Goal: Information Seeking & Learning: Learn about a topic

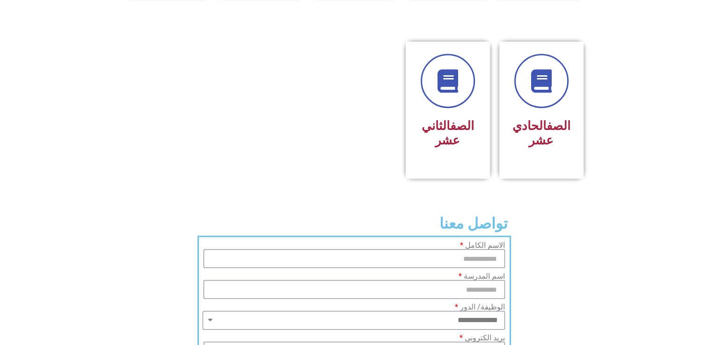
scroll to position [507, 0]
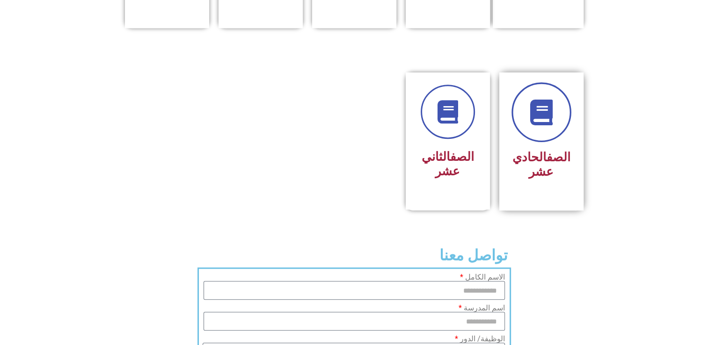
click at [547, 100] on icon at bounding box center [541, 113] width 26 height 26
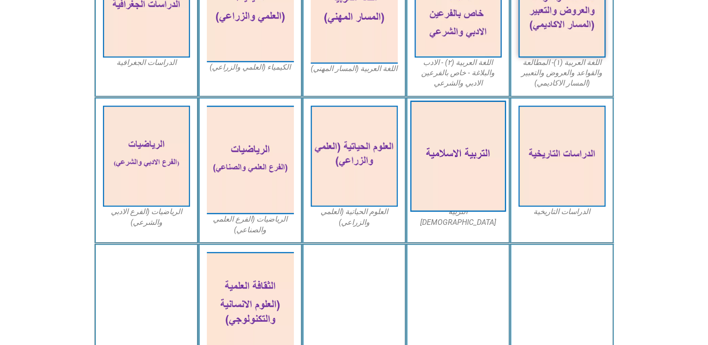
scroll to position [339, 0]
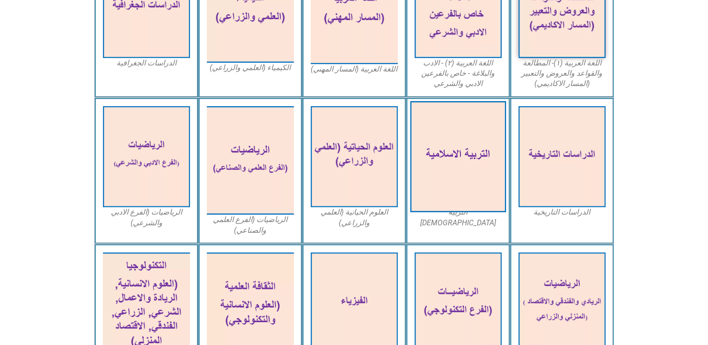
click at [445, 171] on img at bounding box center [458, 156] width 96 height 111
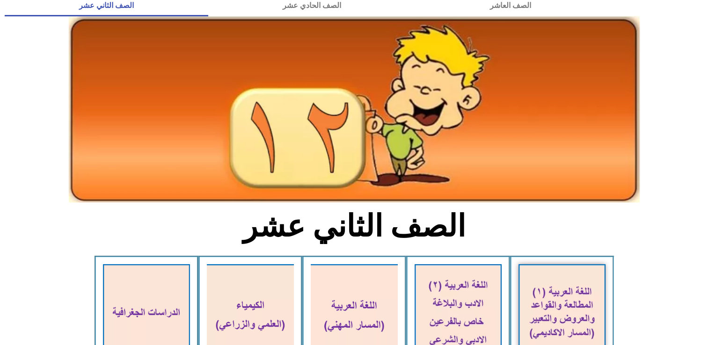
scroll to position [0, 0]
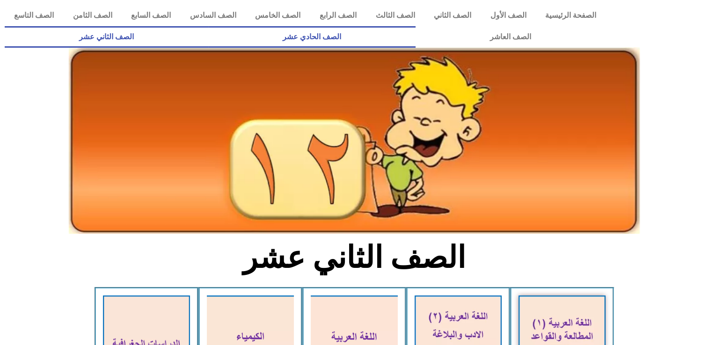
click at [416, 35] on link "الصف الحادي عشر" at bounding box center [311, 37] width 207 height 22
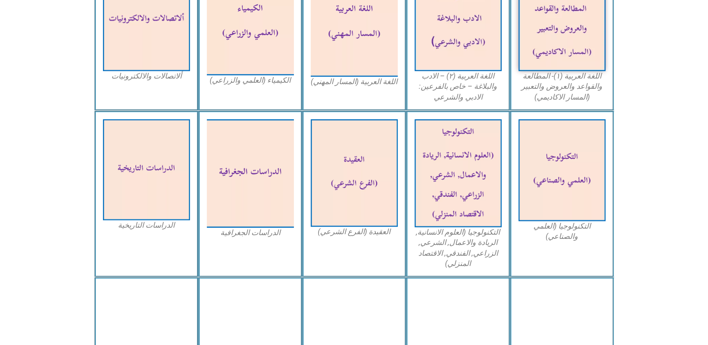
scroll to position [386, 0]
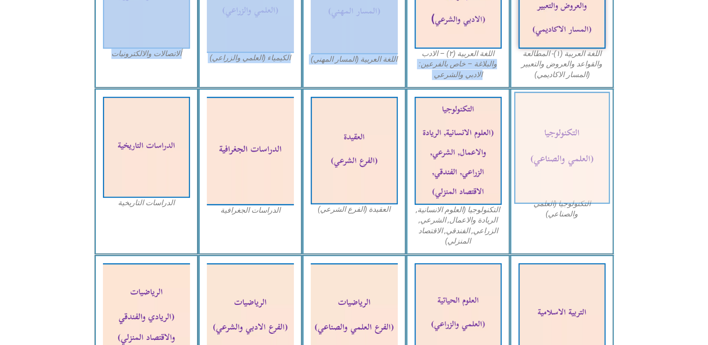
drag, startPoint x: 408, startPoint y: 55, endPoint x: 571, endPoint y: 104, distance: 169.9
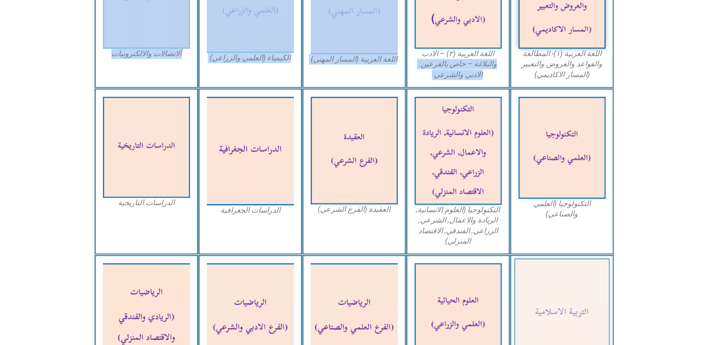
click at [556, 315] on img at bounding box center [562, 314] width 96 height 111
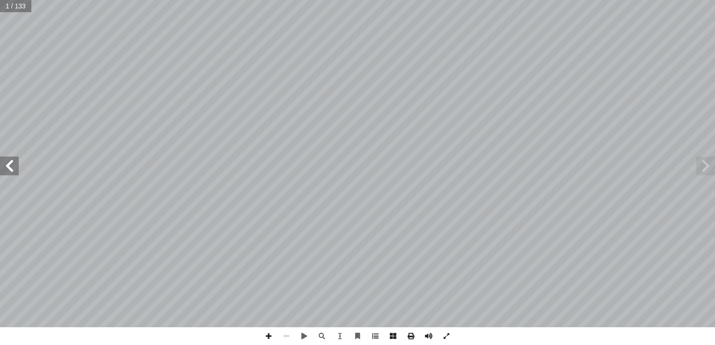
click at [12, 165] on span at bounding box center [9, 166] width 19 height 19
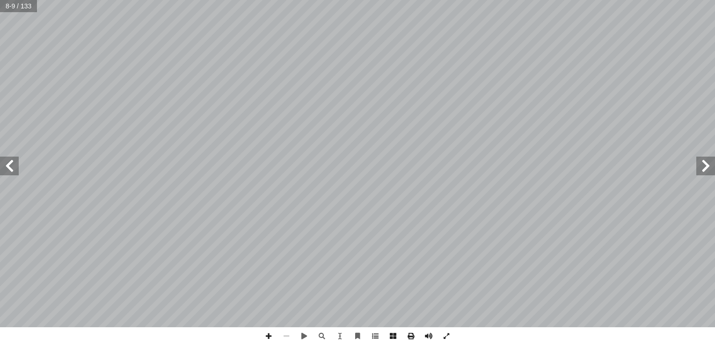
click at [12, 165] on span at bounding box center [9, 166] width 19 height 19
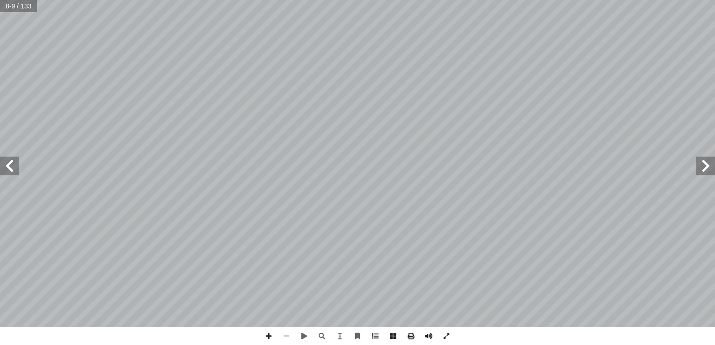
click at [12, 165] on span at bounding box center [9, 166] width 19 height 19
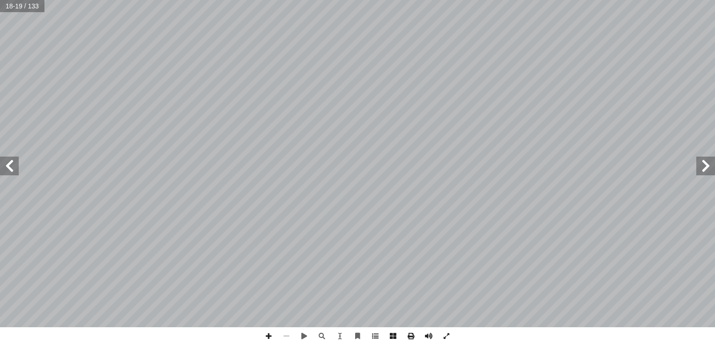
click at [12, 165] on span at bounding box center [9, 166] width 19 height 19
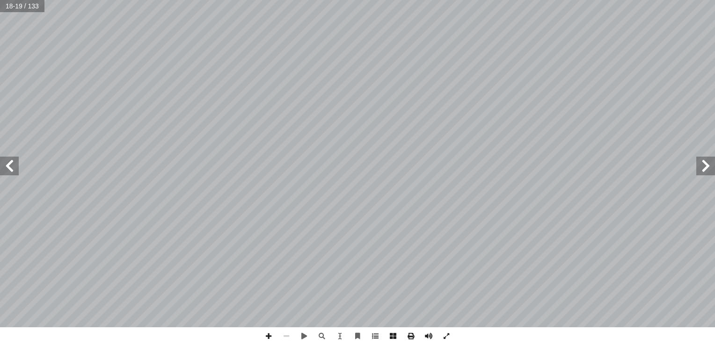
click at [12, 165] on span at bounding box center [9, 166] width 19 height 19
drag, startPoint x: 12, startPoint y: 165, endPoint x: 18, endPoint y: 164, distance: 5.6
click at [18, 164] on span at bounding box center [9, 166] width 19 height 19
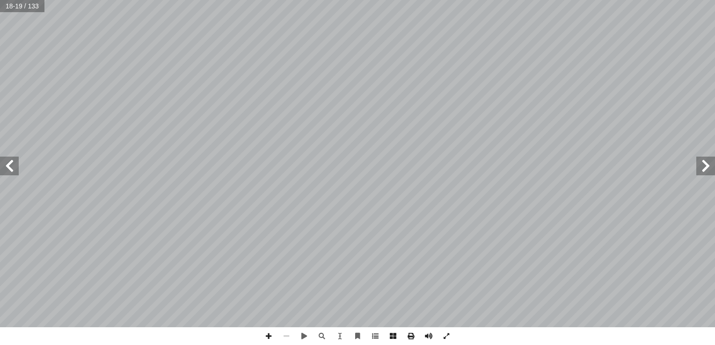
click at [18, 165] on span at bounding box center [9, 166] width 19 height 19
click at [17, 166] on span at bounding box center [9, 166] width 19 height 19
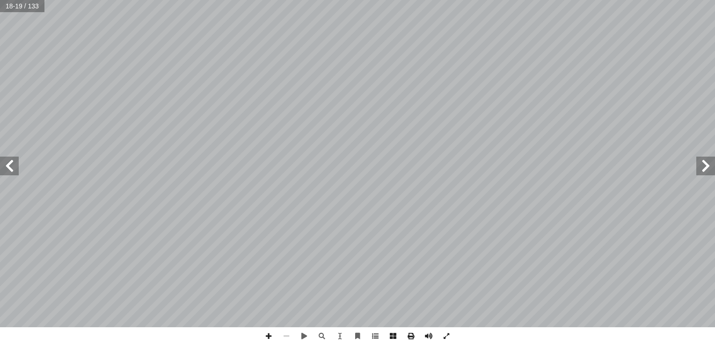
click at [17, 166] on span at bounding box center [9, 166] width 19 height 19
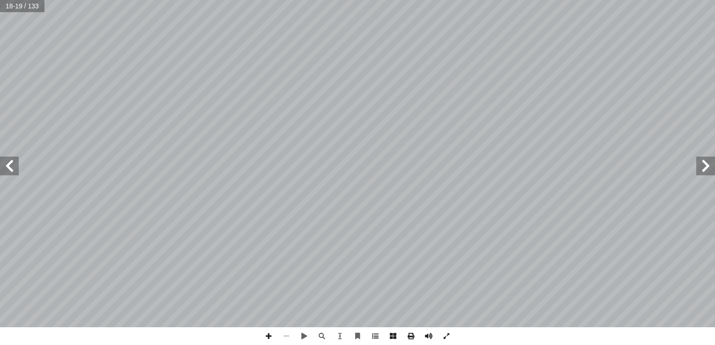
click at [17, 166] on span at bounding box center [9, 166] width 19 height 19
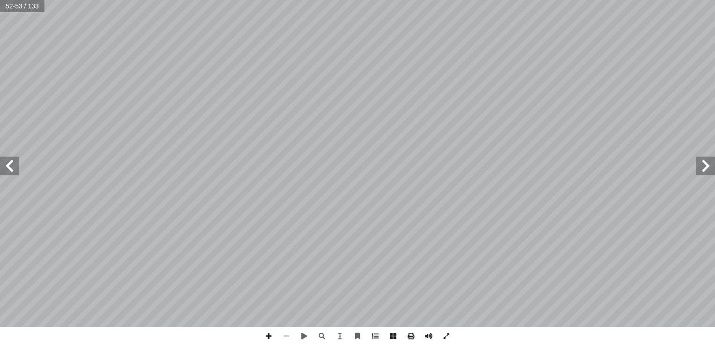
click at [17, 166] on span at bounding box center [9, 166] width 19 height 19
click at [11, 171] on span at bounding box center [9, 166] width 19 height 19
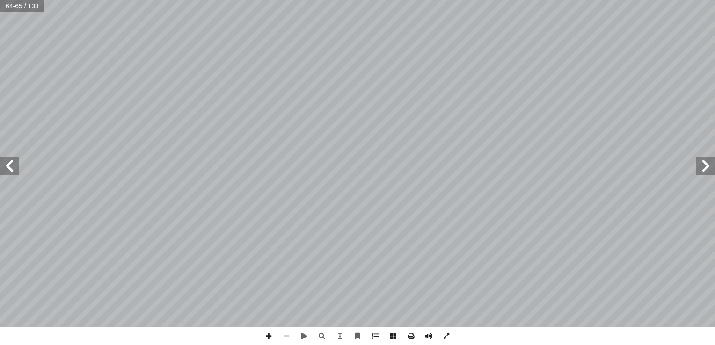
click at [11, 171] on span at bounding box center [9, 166] width 19 height 19
click at [699, 173] on span at bounding box center [705, 166] width 19 height 19
click at [265, 339] on span at bounding box center [269, 337] width 18 height 18
click at [273, 336] on span at bounding box center [269, 337] width 18 height 18
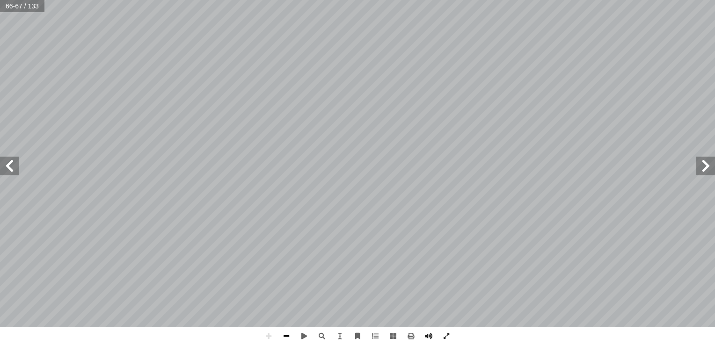
click at [288, 334] on span at bounding box center [286, 337] width 18 height 18
drag, startPoint x: 9, startPoint y: 166, endPoint x: 16, endPoint y: 168, distance: 7.2
click at [9, 167] on span at bounding box center [9, 166] width 19 height 19
click at [705, 163] on span at bounding box center [705, 166] width 19 height 19
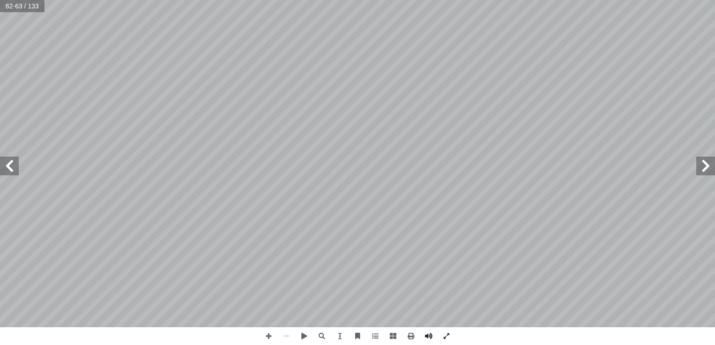
click at [15, 169] on span at bounding box center [9, 166] width 19 height 19
click at [15, 170] on span at bounding box center [9, 166] width 19 height 19
click at [4, 168] on span at bounding box center [9, 166] width 19 height 19
click at [272, 330] on span at bounding box center [269, 337] width 18 height 18
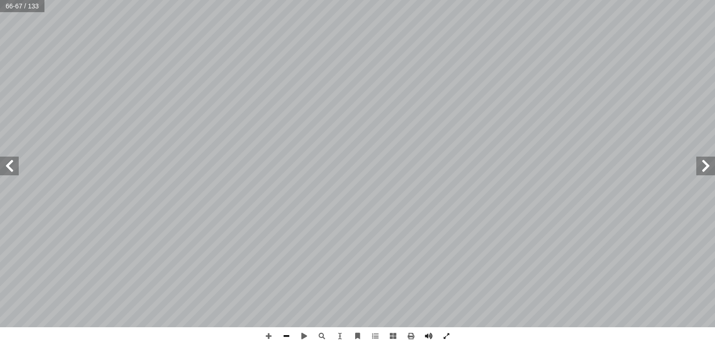
click at [286, 339] on span at bounding box center [286, 337] width 18 height 18
click at [7, 168] on span at bounding box center [9, 166] width 19 height 19
drag, startPoint x: 17, startPoint y: 165, endPoint x: 12, endPoint y: 168, distance: 5.5
click at [12, 168] on span at bounding box center [9, 166] width 19 height 19
